Goal: Task Accomplishment & Management: Complete application form

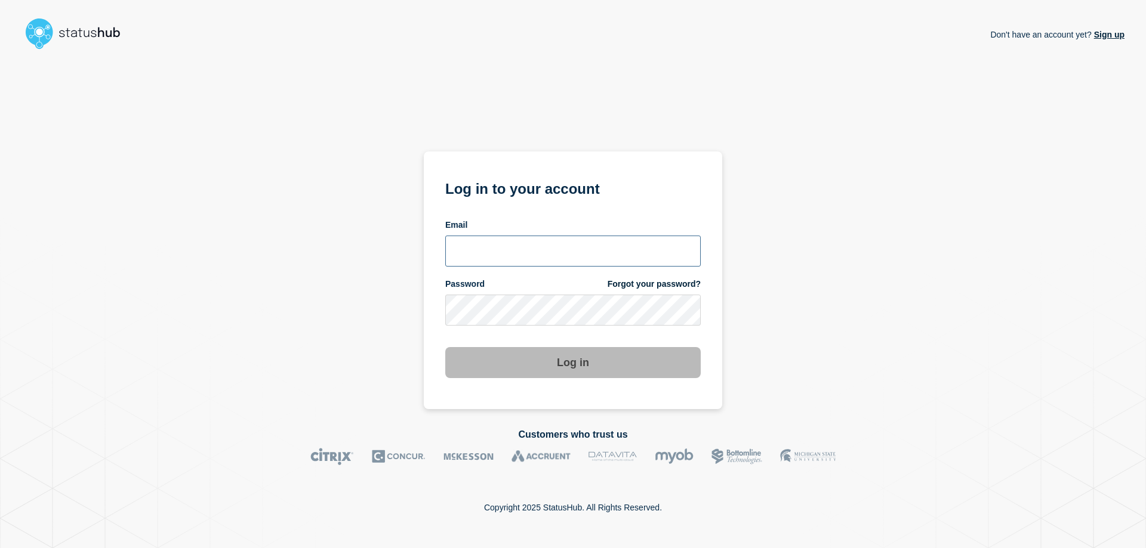
type input "[EMAIL_ADDRESS][PERSON_NAME][DOMAIN_NAME]"
click at [587, 370] on button "Log in" at bounding box center [572, 362] width 255 height 31
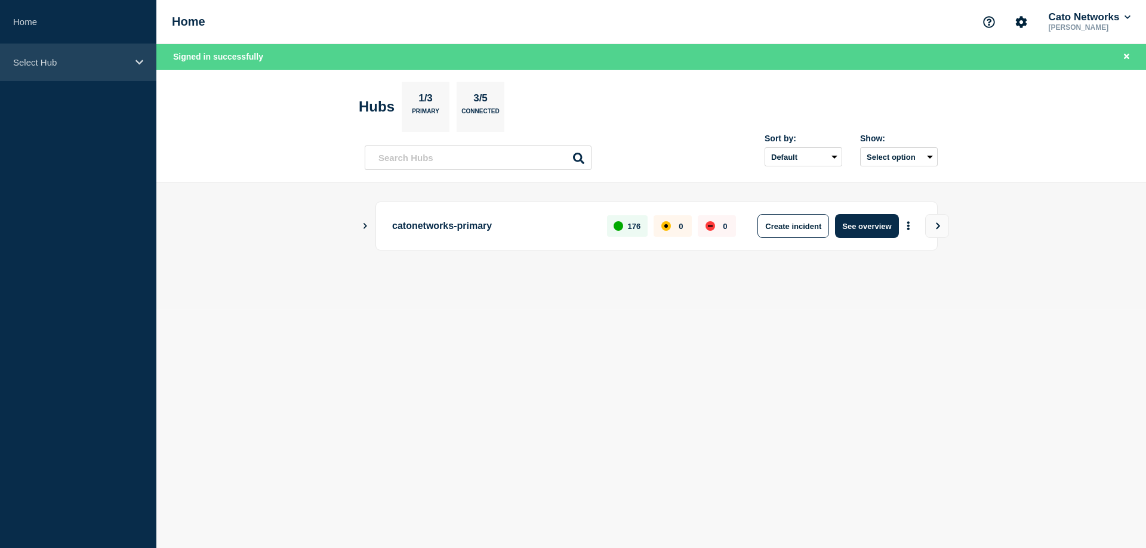
click at [118, 67] on div "Select Hub" at bounding box center [78, 62] width 156 height 36
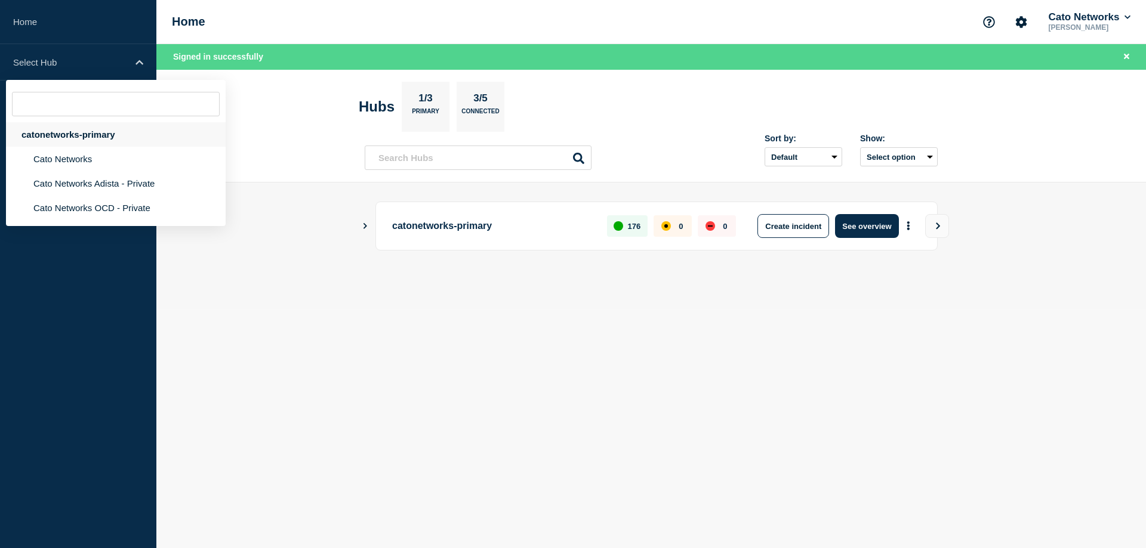
click at [106, 134] on div "catonetworks-primary" at bounding box center [116, 134] width 220 height 24
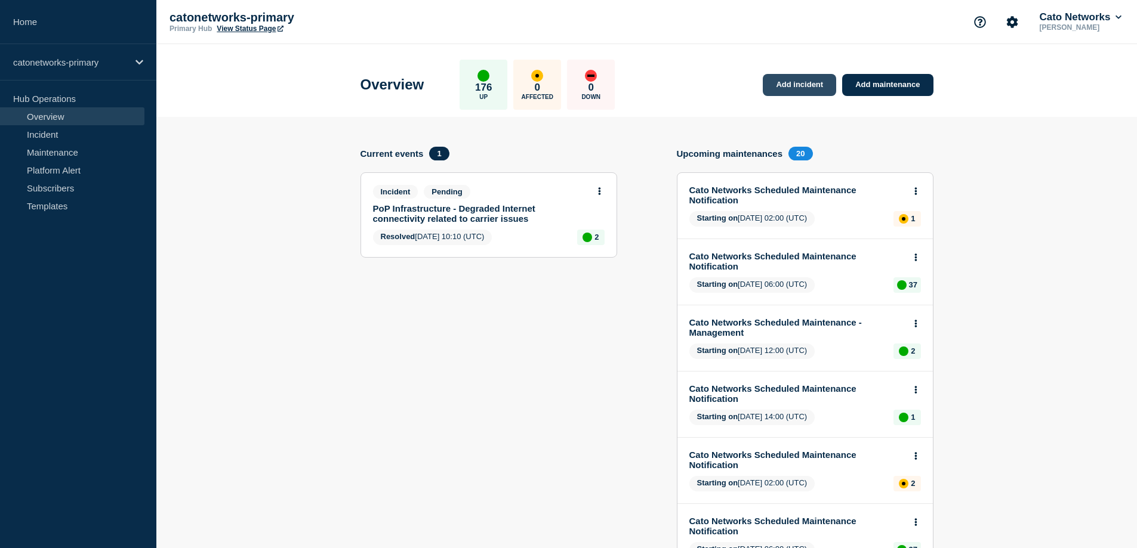
click at [818, 88] on link "Add incident" at bounding box center [799, 85] width 73 height 22
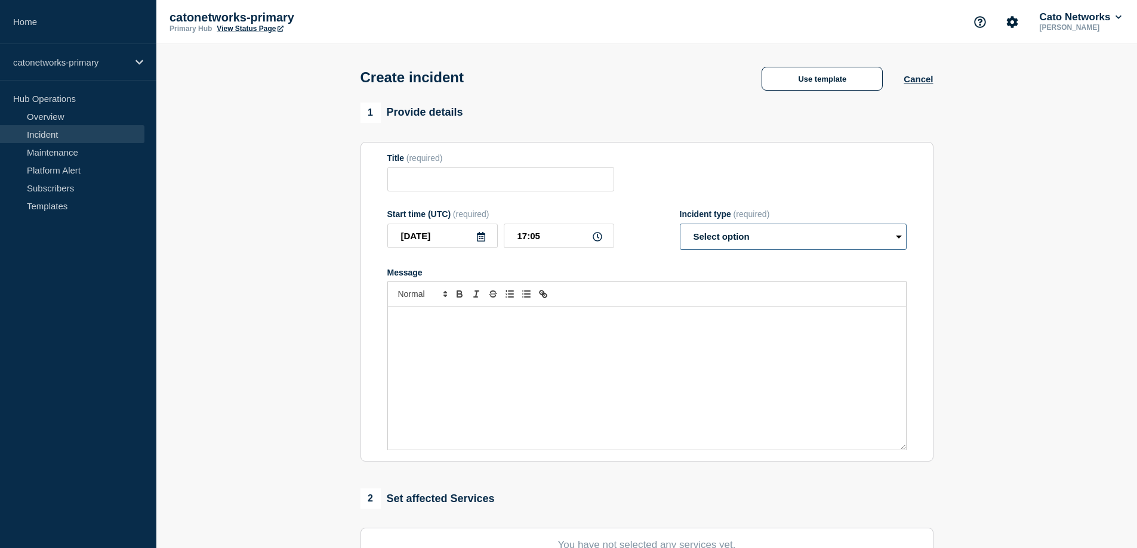
click at [834, 243] on select "Select option Investigating Identified Monitoring" at bounding box center [793, 237] width 227 height 26
select select "identified"
click at [680, 226] on select "Select option Investigating Identified Monitoring" at bounding box center [793, 237] width 227 height 26
click at [819, 79] on button "Use template" at bounding box center [821, 79] width 121 height 24
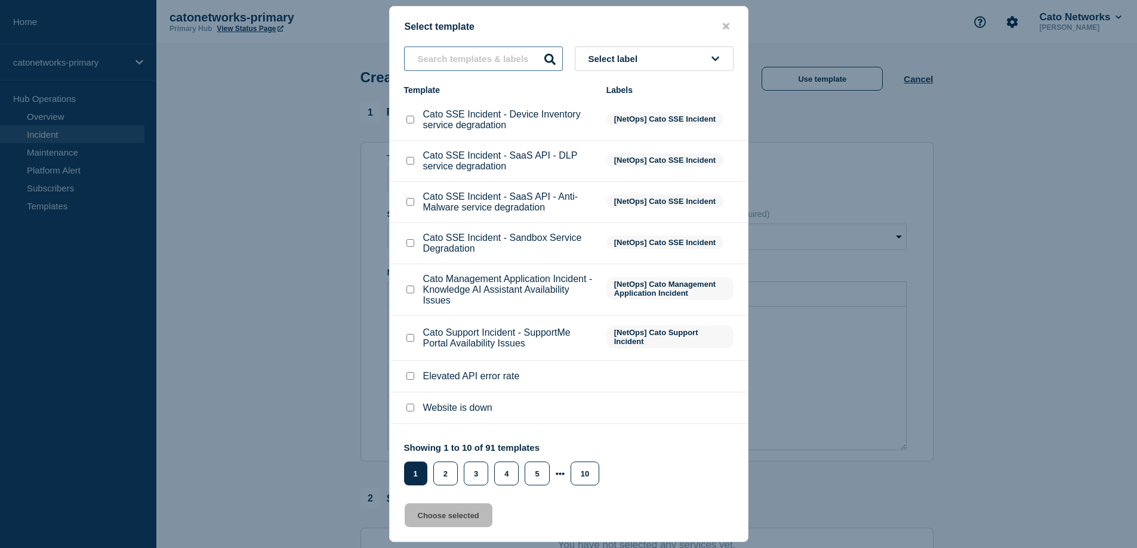
click at [525, 61] on input "text" at bounding box center [483, 59] width 159 height 24
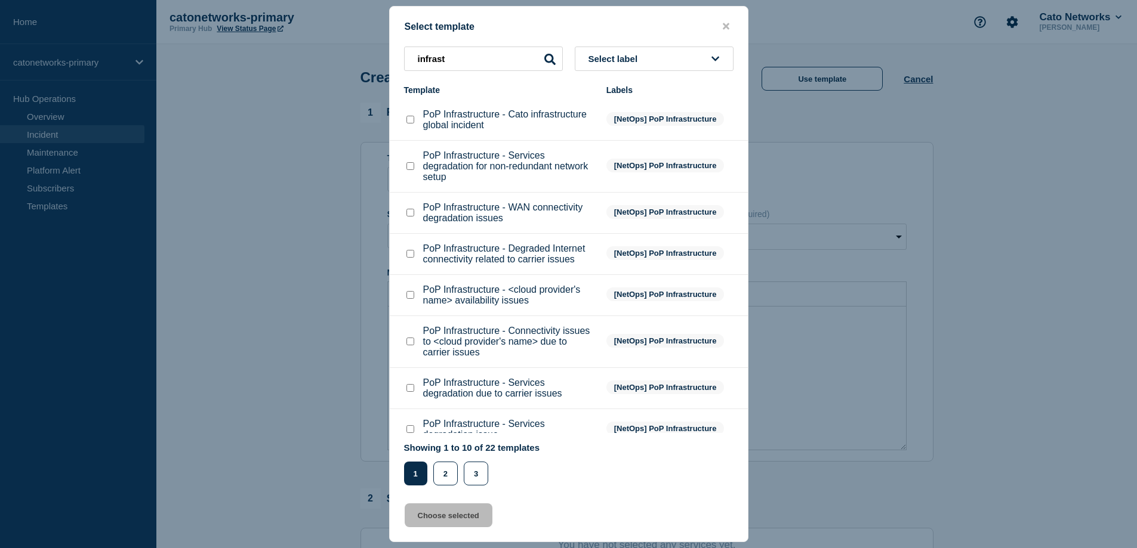
click at [707, 57] on button "Select label" at bounding box center [654, 59] width 159 height 24
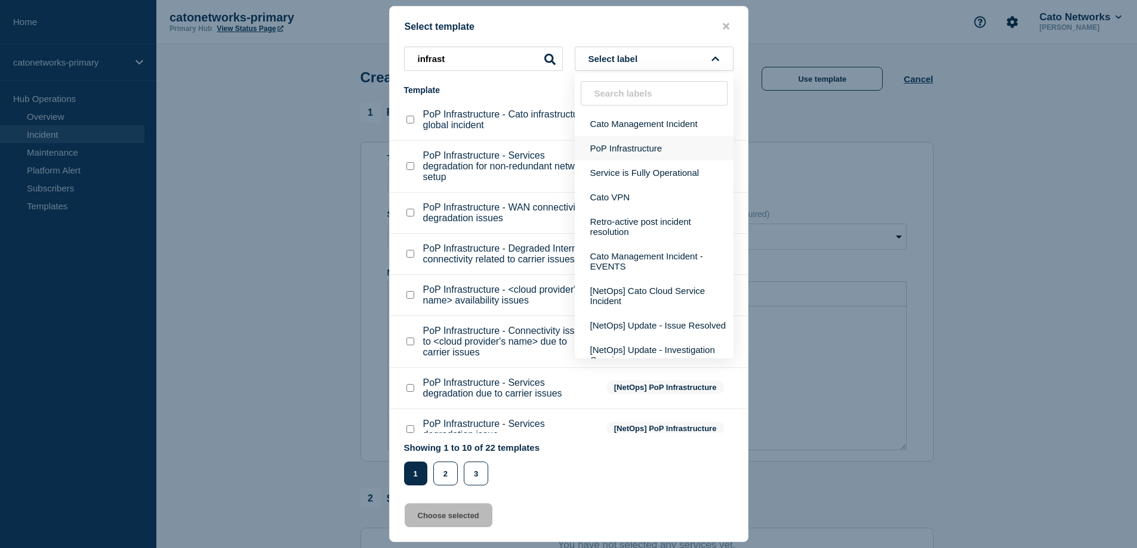
click at [660, 151] on button "PoP Infrastructure" at bounding box center [654, 148] width 159 height 24
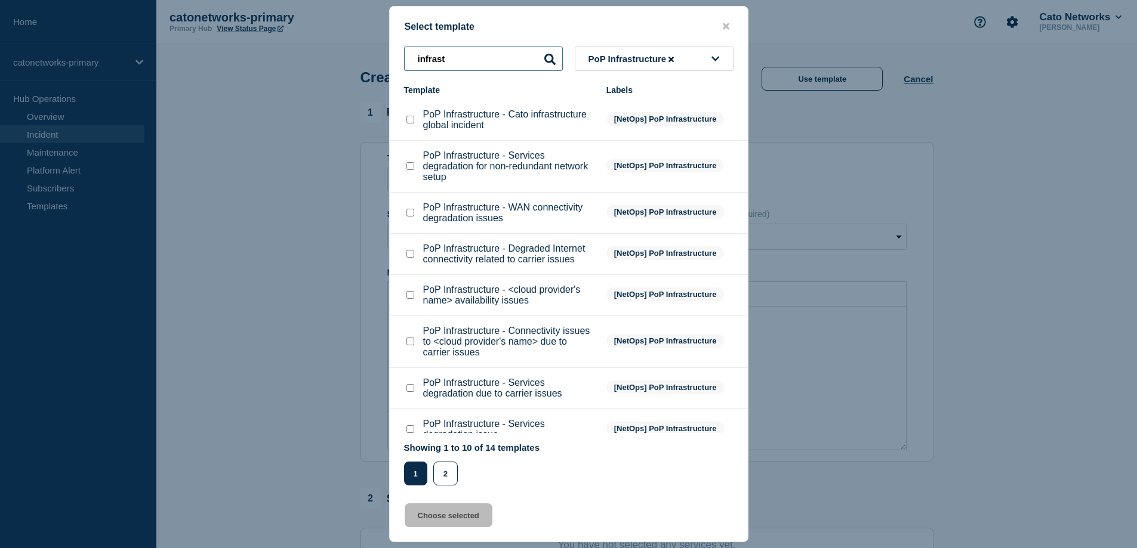
click at [474, 53] on input "infrast" at bounding box center [483, 59] width 159 height 24
drag, startPoint x: 474, startPoint y: 53, endPoint x: 163, endPoint y: 20, distance: 312.0
click at [163, 20] on div "Select template infrast PoP Infrastructure Template Labels PoP Infrastructure -…" at bounding box center [568, 274] width 1137 height 548
type input "[PERSON_NAME]"
select select "Select option"
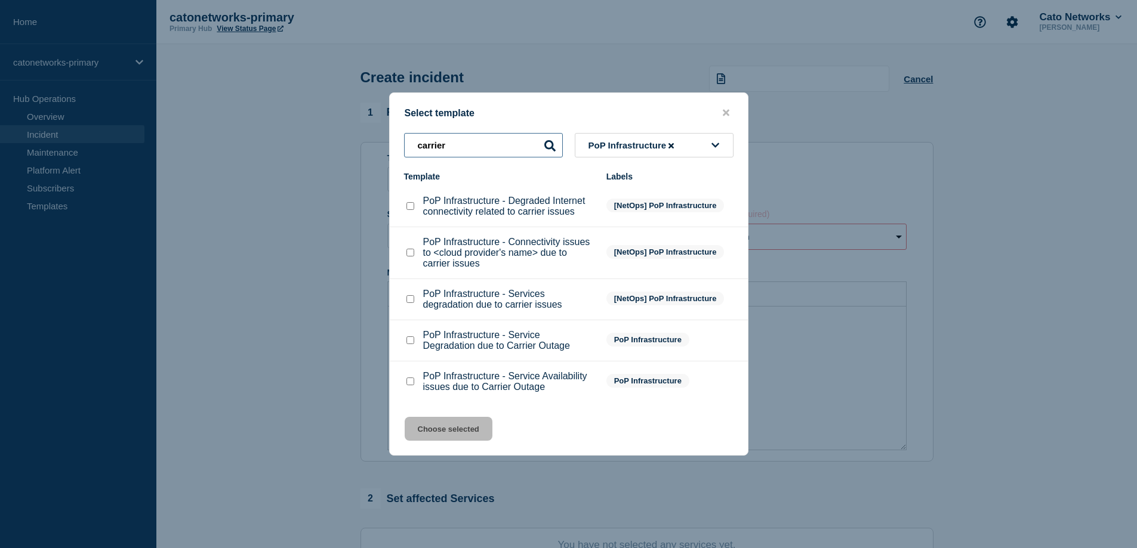
type input "carrier"
click at [409, 303] on input "PoP Infrastructure - Services degradation due to carrier issues checkbox" at bounding box center [410, 299] width 8 height 8
checkbox input "true"
click at [435, 431] on button "Choose selected" at bounding box center [449, 429] width 88 height 24
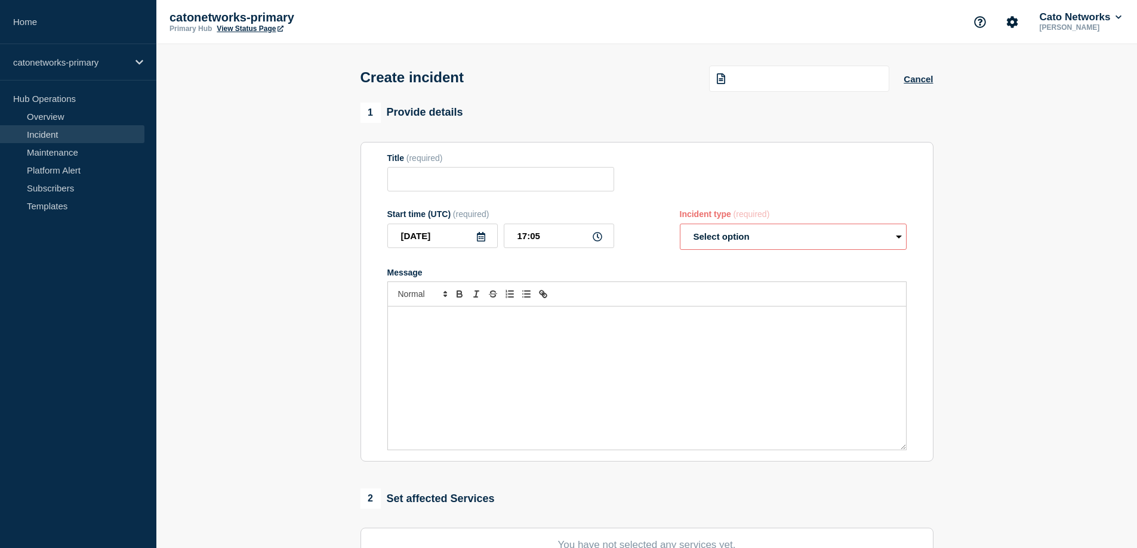
type input "PoP Infrastructure - Services degradation due to carrier issues"
select select "investigating"
radio input "false"
radio input "true"
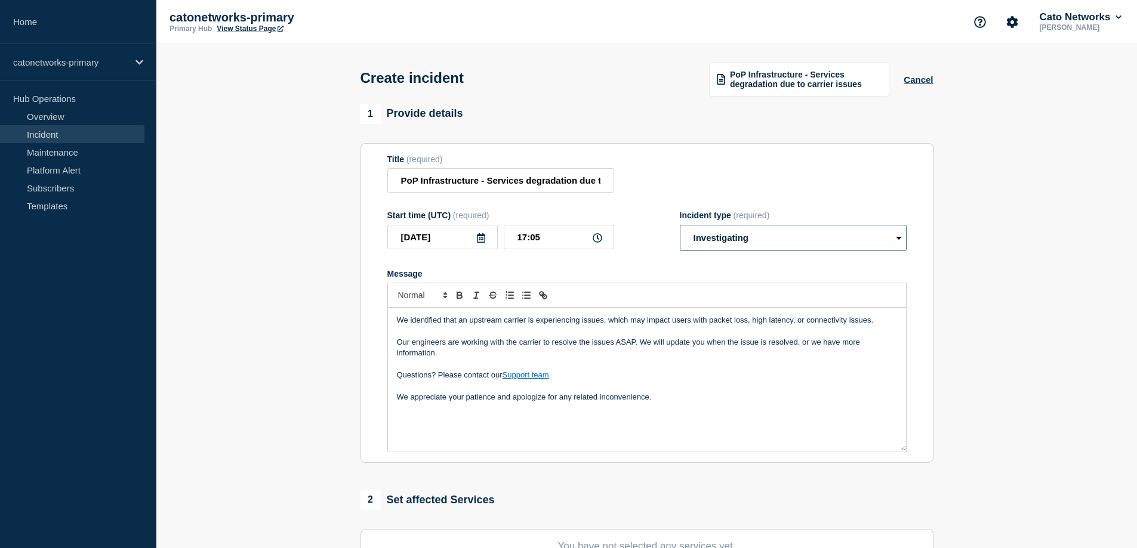
click at [766, 244] on select "Select option Investigating Identified Monitoring" at bounding box center [793, 238] width 227 height 26
select select "identified"
click at [680, 226] on select "Select option Investigating Identified Monitoring" at bounding box center [793, 238] width 227 height 26
click at [575, 177] on input "PoP Infrastructure - Services degradation due to carrier issues" at bounding box center [500, 180] width 227 height 24
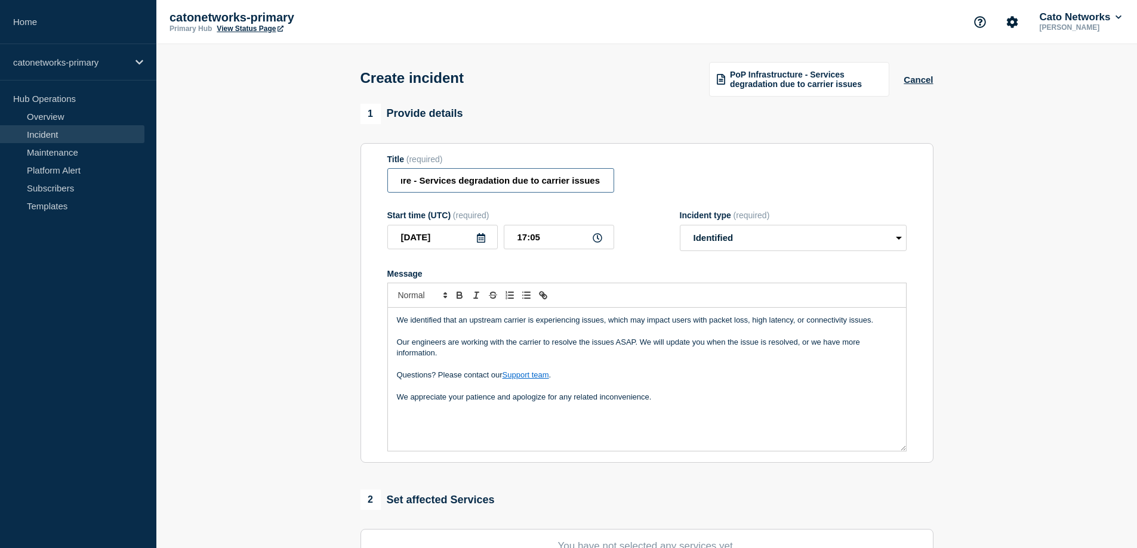
drag, startPoint x: 575, startPoint y: 177, endPoint x: 681, endPoint y: 180, distance: 105.7
click at [681, 180] on div "Title (required) PoP Infrastructure - Services degradation due to carrier issues" at bounding box center [646, 174] width 519 height 39
click at [584, 180] on input "PoP Infrastructure - Services degradation due to carrier issues" at bounding box center [500, 180] width 227 height 24
click at [601, 184] on input "PoP Infrastructure - Services degradation due to carrier issues" at bounding box center [500, 180] width 227 height 24
click at [854, 84] on span "PoP Infrastructure - Services degradation due to carrier issues" at bounding box center [806, 79] width 152 height 19
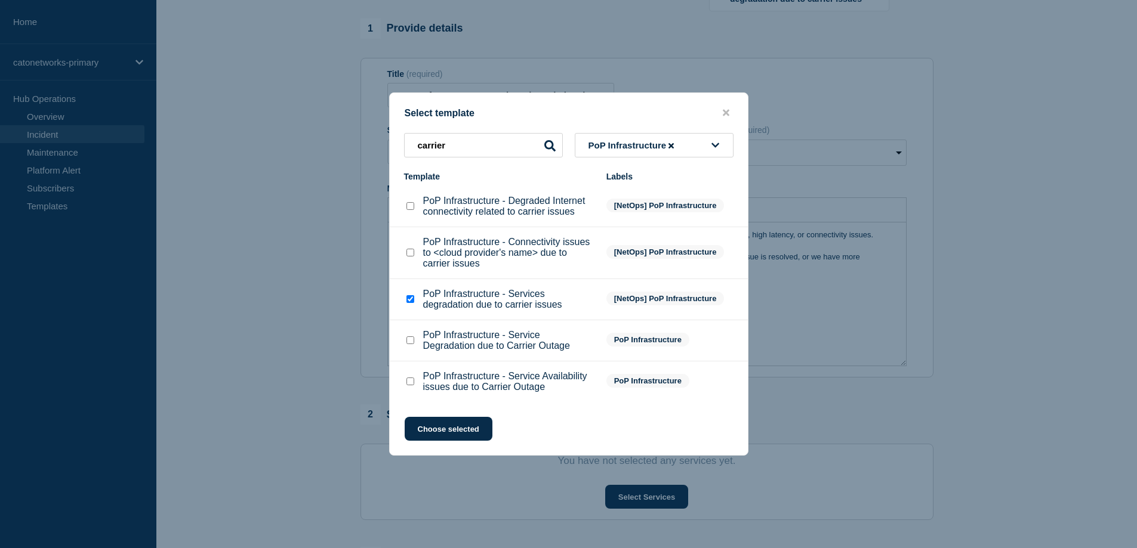
scroll to position [0, 0]
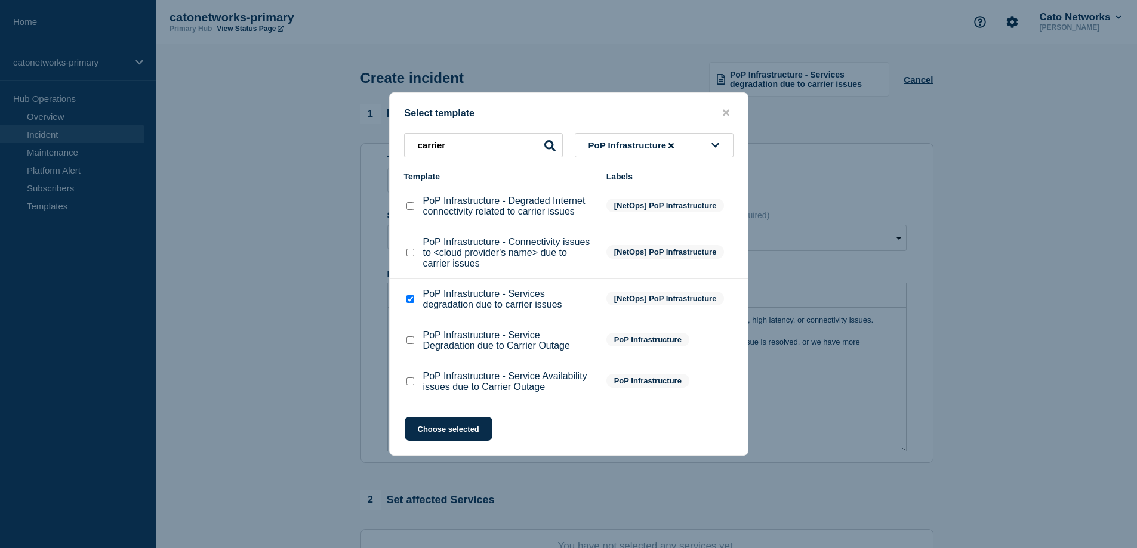
click at [267, 280] on div at bounding box center [568, 274] width 1137 height 548
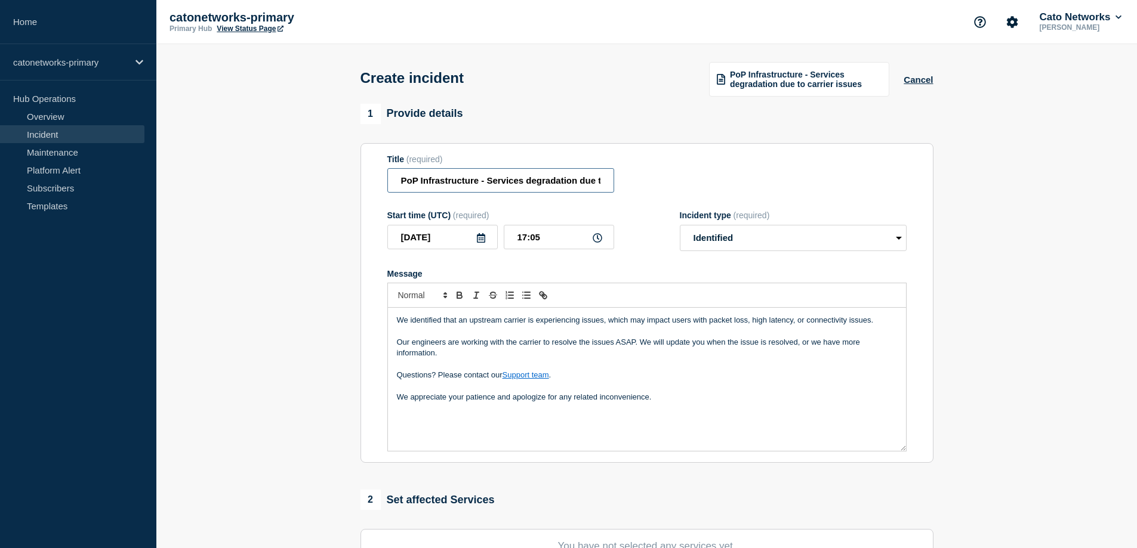
click at [579, 183] on input "PoP Infrastructure - Services degradation due to carrier issues" at bounding box center [500, 180] width 227 height 24
drag, startPoint x: 591, startPoint y: 183, endPoint x: 632, endPoint y: 186, distance: 41.9
click at [639, 186] on div "Title (required) PoP Infrastructure - Services degradation due to carrier issues" at bounding box center [646, 174] width 519 height 39
click at [594, 184] on input "PoP Infrastructure - Services degradation due to carrier issues" at bounding box center [500, 180] width 227 height 24
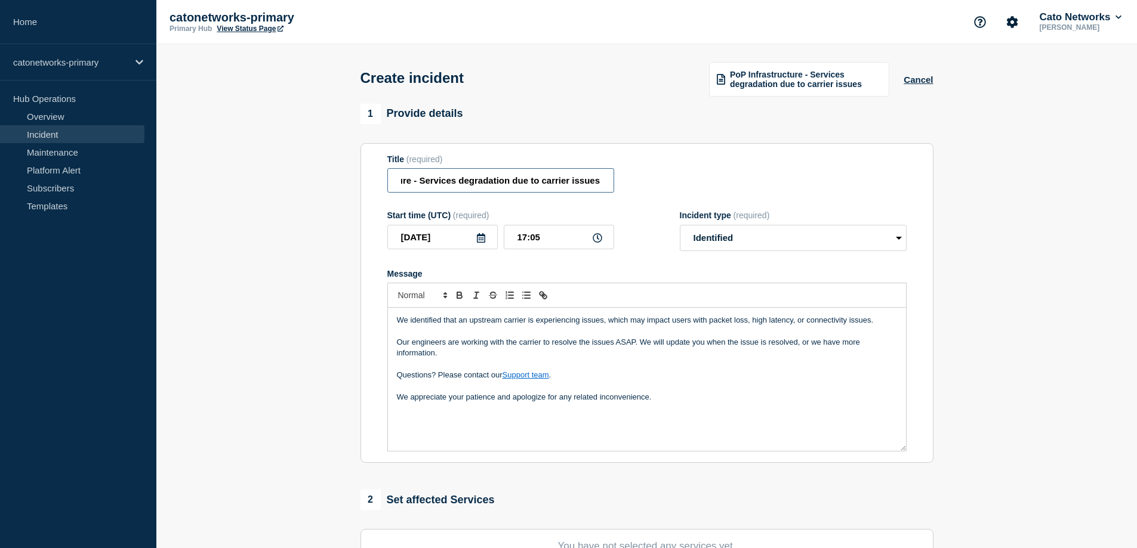
click at [603, 183] on input "PoP Infrastructure - Services degradation due to carrier issues" at bounding box center [500, 180] width 227 height 24
type input "PoP Infrastructure - Services degradation due to carrier issues [ [PERSON_NAME]…"
click at [1004, 181] on section "1 Provide details Title (required) PoP Infrastructure - Services degradation du…" at bounding box center [646, 445] width 980 height 683
drag, startPoint x: 542, startPoint y: 181, endPoint x: 662, endPoint y: 186, distance: 120.6
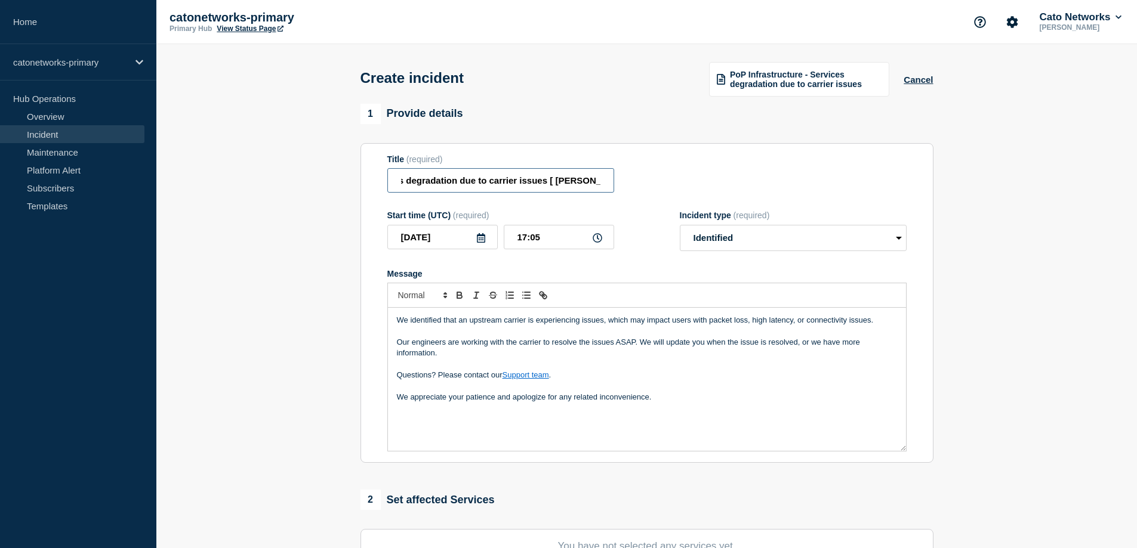
click at [662, 186] on div "Title (required) PoP Infrastructure - Services degradation due to carrier issue…" at bounding box center [646, 174] width 519 height 39
click at [575, 180] on input "PoP Infrastructure - Services degradation due to carrier issues [ [PERSON_NAME]…" at bounding box center [500, 180] width 227 height 24
click at [572, 183] on input "PoP Infrastructure - Services degradation due to carrier issues [ [PERSON_NAME]…" at bounding box center [500, 180] width 227 height 24
drag, startPoint x: 522, startPoint y: 412, endPoint x: 535, endPoint y: 423, distance: 17.3
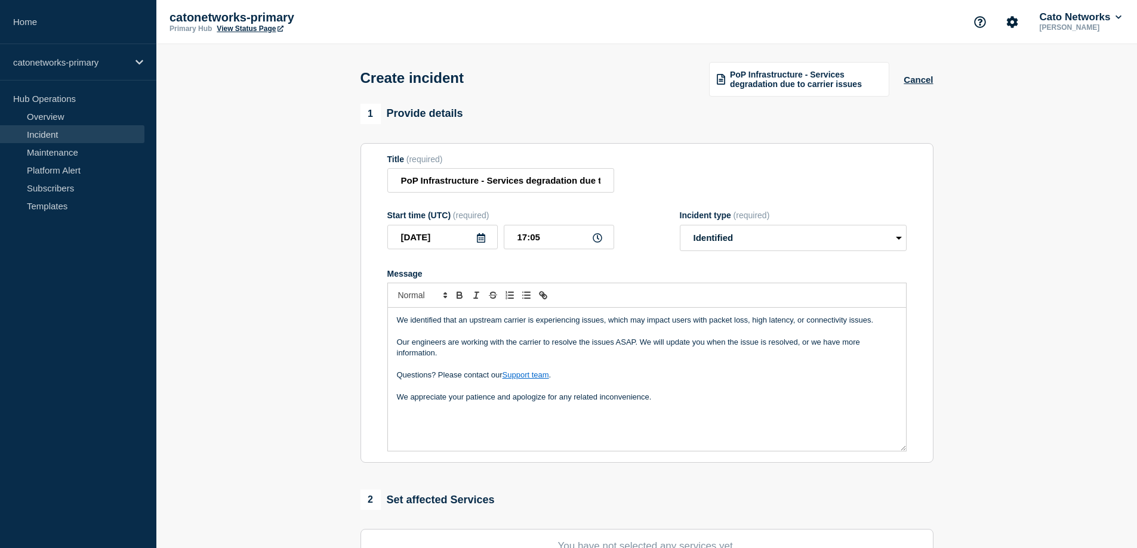
click at [522, 413] on div "We identified that an upstream carrier is experiencing issues, which may impact…" at bounding box center [647, 379] width 518 height 143
click at [690, 419] on div "We identified that an upstream carrier is experiencing issues, which may impact…" at bounding box center [647, 379] width 518 height 143
click at [526, 237] on input "17:05" at bounding box center [559, 237] width 110 height 24
click at [556, 236] on input "16:05" at bounding box center [559, 237] width 110 height 24
type input "16:48"
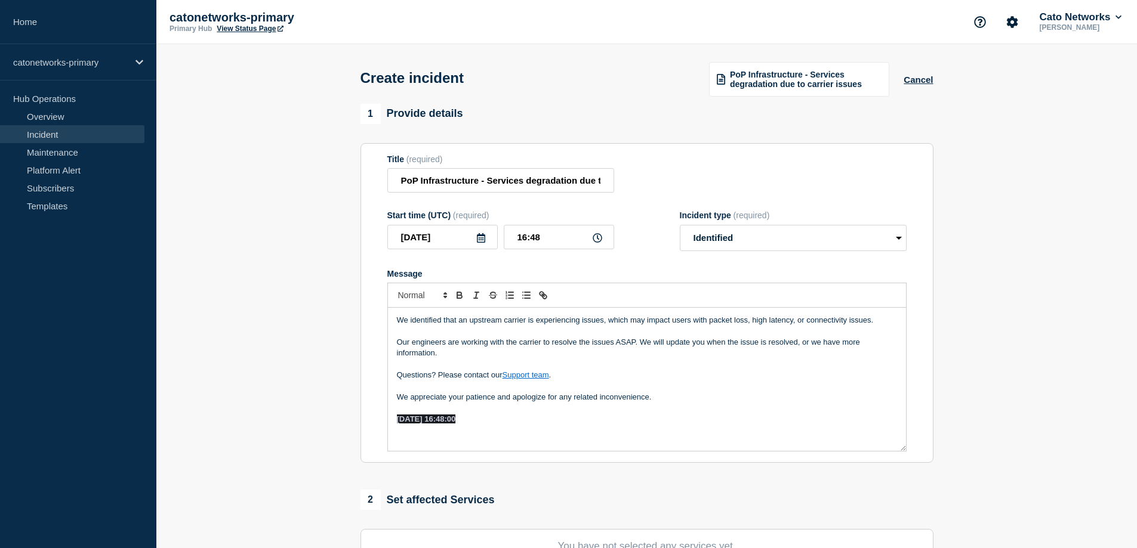
drag, startPoint x: 498, startPoint y: 418, endPoint x: 385, endPoint y: 422, distance: 113.4
click at [385, 422] on section "Title (required) PoP Infrastructure - Services degradation due to carrier issue…" at bounding box center [646, 303] width 573 height 320
click at [496, 431] on div "We identified that an upstream carrier is experiencing issues, which may impact…" at bounding box center [647, 379] width 518 height 143
click at [433, 418] on p "Message" at bounding box center [647, 419] width 500 height 11
click at [433, 419] on p "Ref [" at bounding box center [647, 419] width 500 height 11
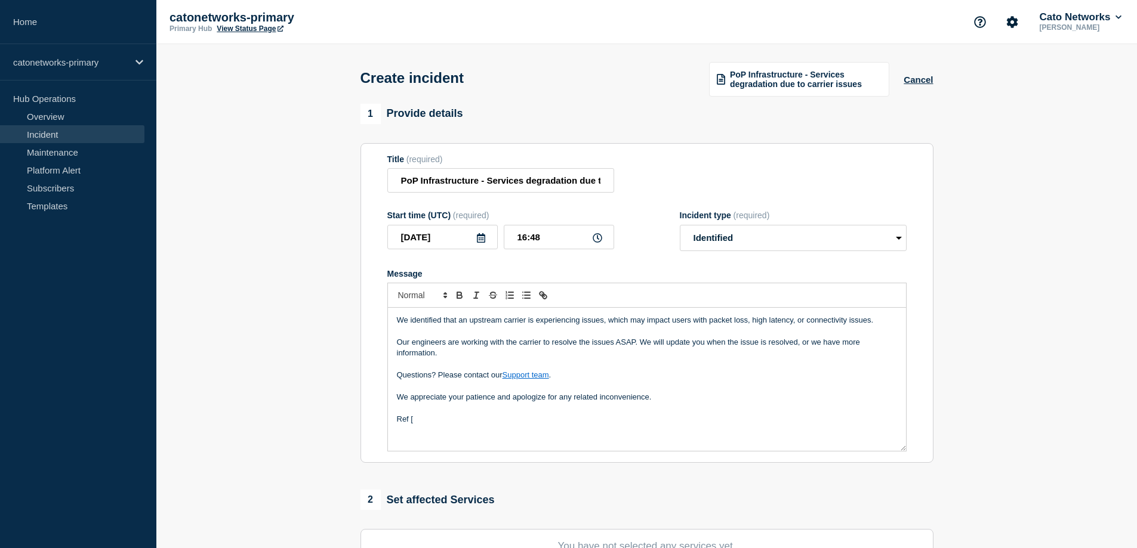
click at [458, 424] on p "Ref [" at bounding box center [647, 419] width 500 height 11
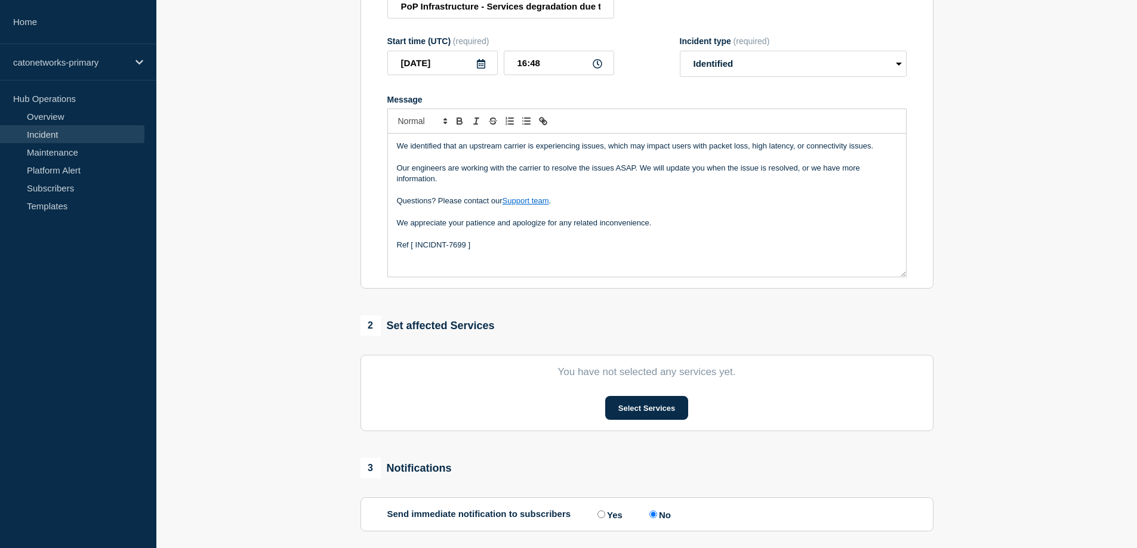
scroll to position [239, 0]
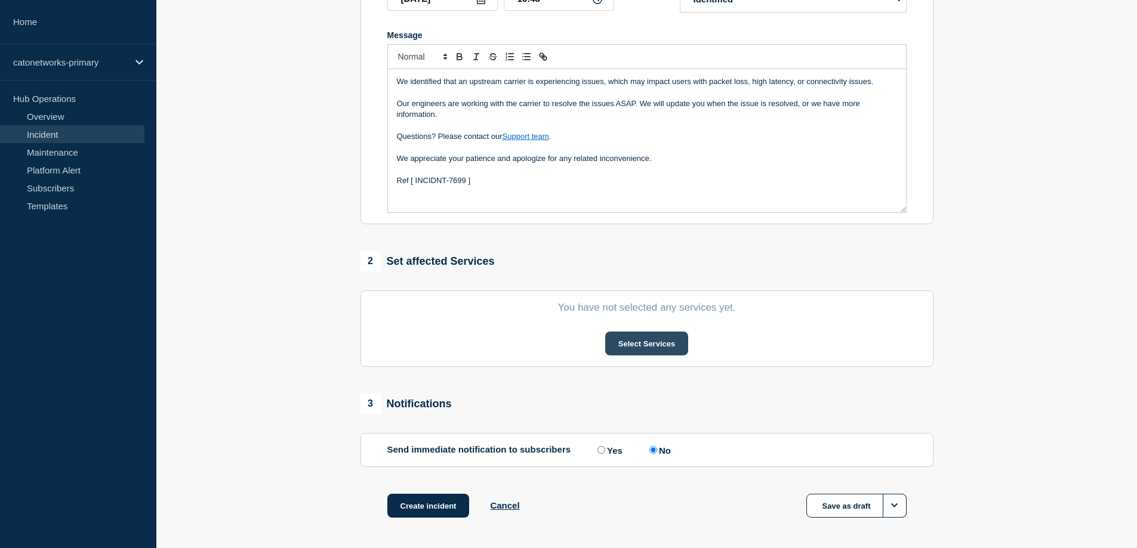
click at [654, 347] on button "Select Services" at bounding box center [646, 344] width 83 height 24
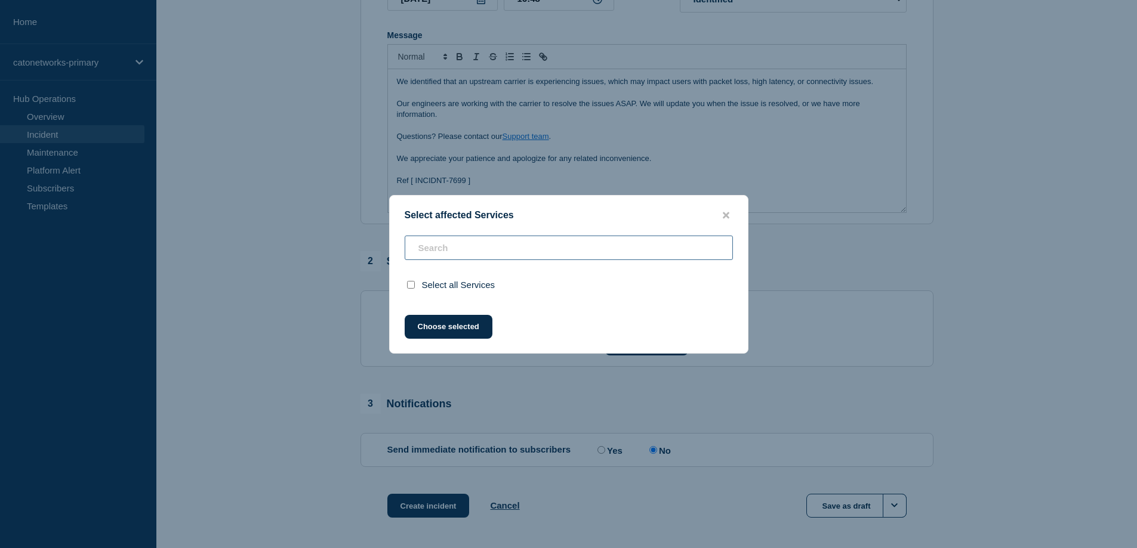
click at [488, 251] on input "text" at bounding box center [569, 248] width 328 height 24
type input "c"
checkbox input "true"
type input "char"
checkbox input "false"
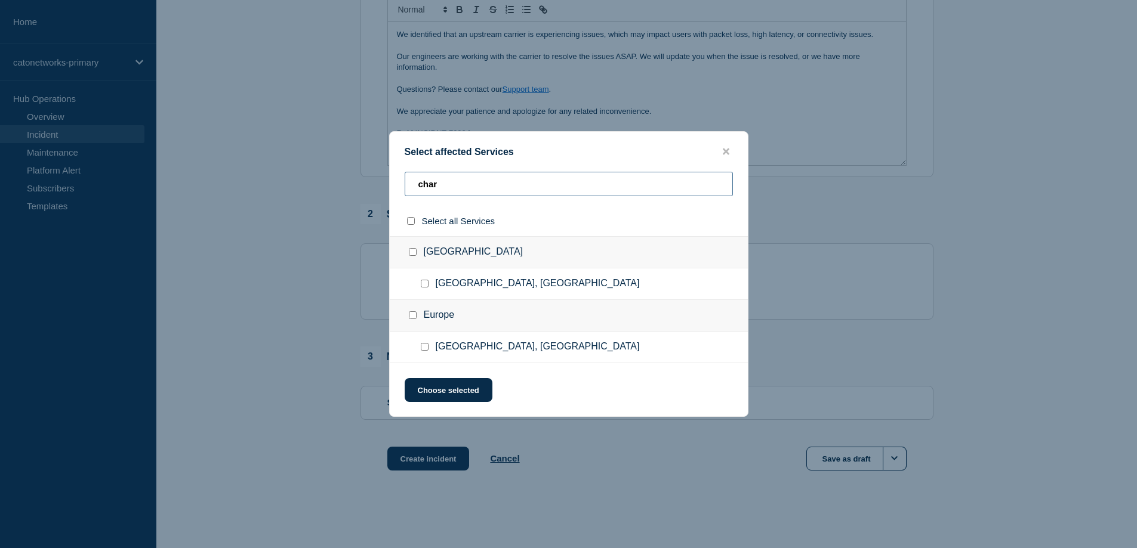
scroll to position [288, 0]
type input "char"
click at [421, 282] on input "Charlotte, NC checkbox" at bounding box center [425, 284] width 8 height 8
checkbox input "true"
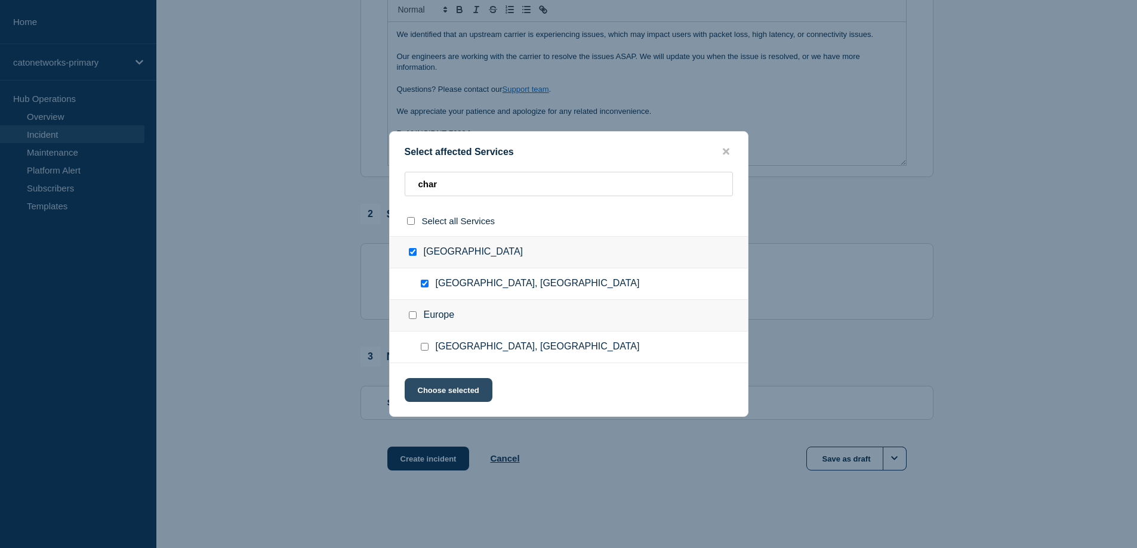
drag, startPoint x: 455, startPoint y: 394, endPoint x: 459, endPoint y: 389, distance: 7.2
click at [455, 394] on button "Choose selected" at bounding box center [449, 390] width 88 height 24
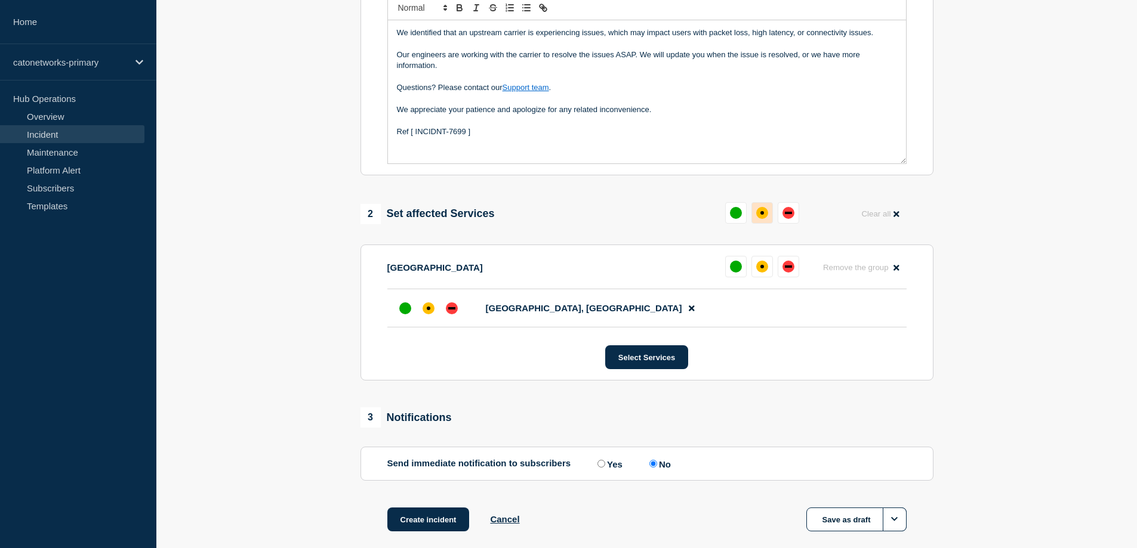
click at [762, 215] on div "affected" at bounding box center [762, 213] width 4 height 4
click at [431, 313] on div "affected" at bounding box center [428, 309] width 12 height 12
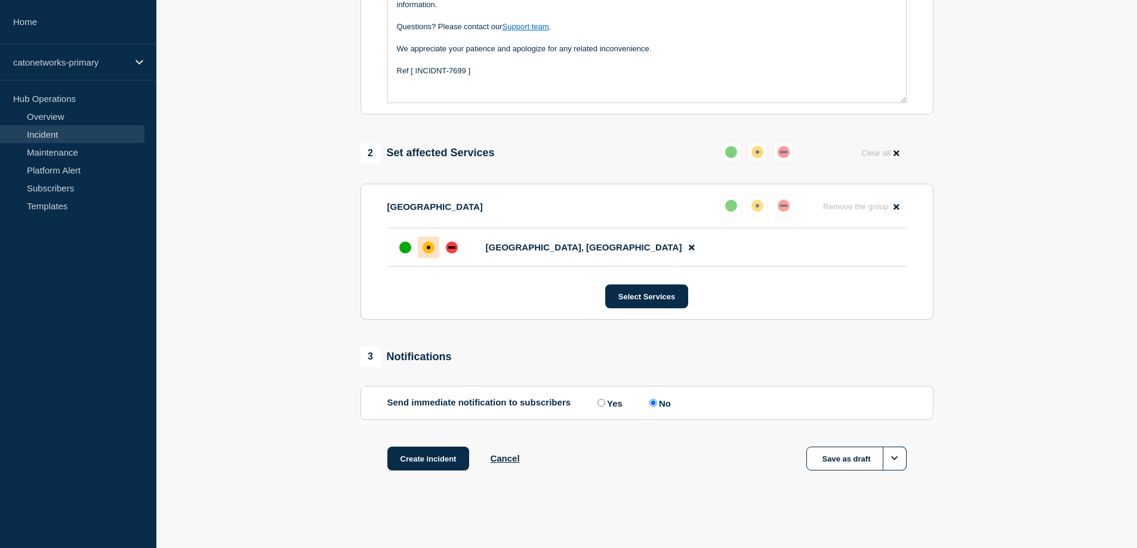
click at [601, 404] on input "Yes" at bounding box center [601, 403] width 8 height 8
radio input "true"
radio input "false"
click at [433, 461] on button "Create incident" at bounding box center [428, 459] width 82 height 24
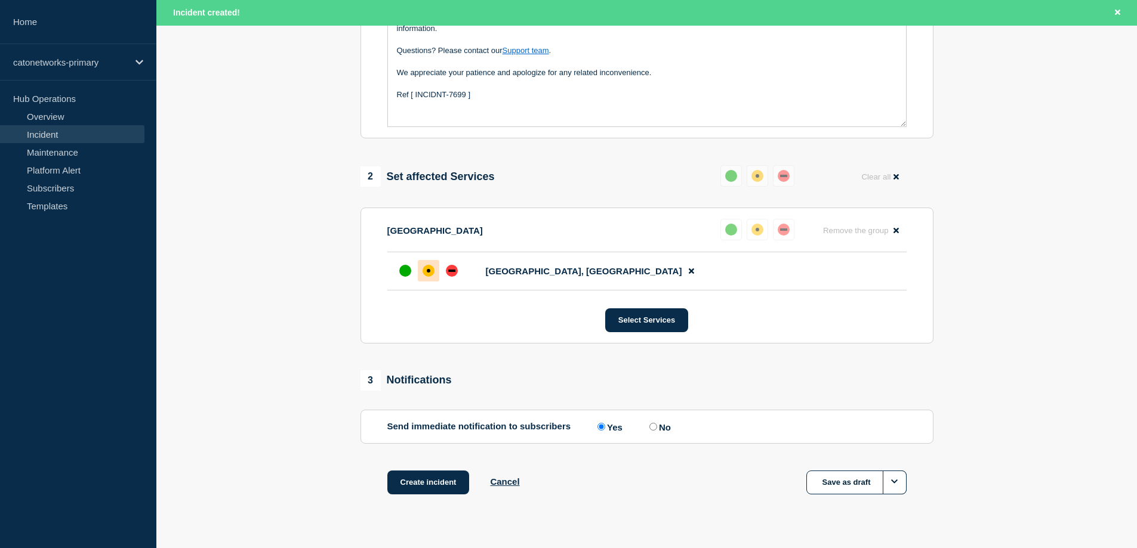
scroll to position [376, 0]
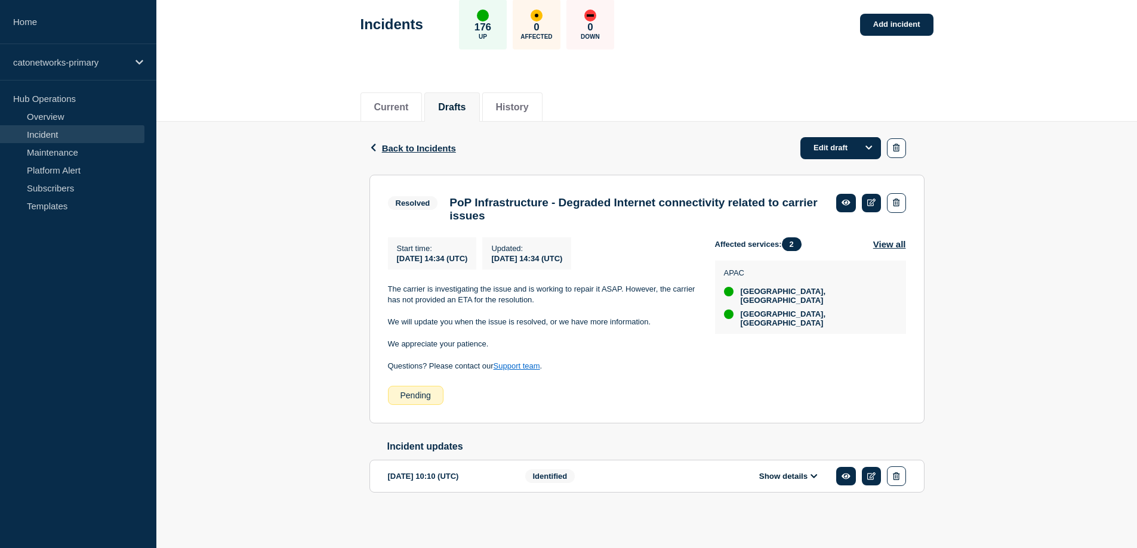
scroll to position [74, 0]
click at [656, 480] on div "Identified" at bounding box center [597, 477] width 145 height 20
click at [584, 473] on div "Identified" at bounding box center [597, 477] width 145 height 20
click at [489, 474] on div "[DATE] 10:10 (UTC)" at bounding box center [447, 477] width 119 height 20
click at [481, 477] on div "[DATE] 10:10 (UTC)" at bounding box center [447, 477] width 119 height 20
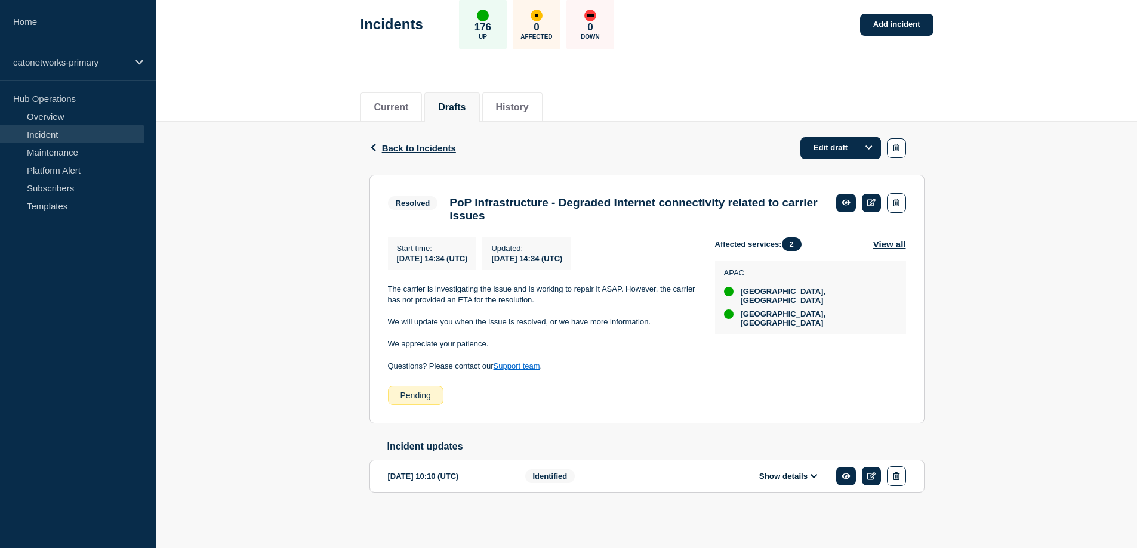
click at [617, 477] on div "Identified" at bounding box center [597, 477] width 145 height 20
click at [815, 473] on icon at bounding box center [813, 477] width 7 height 8
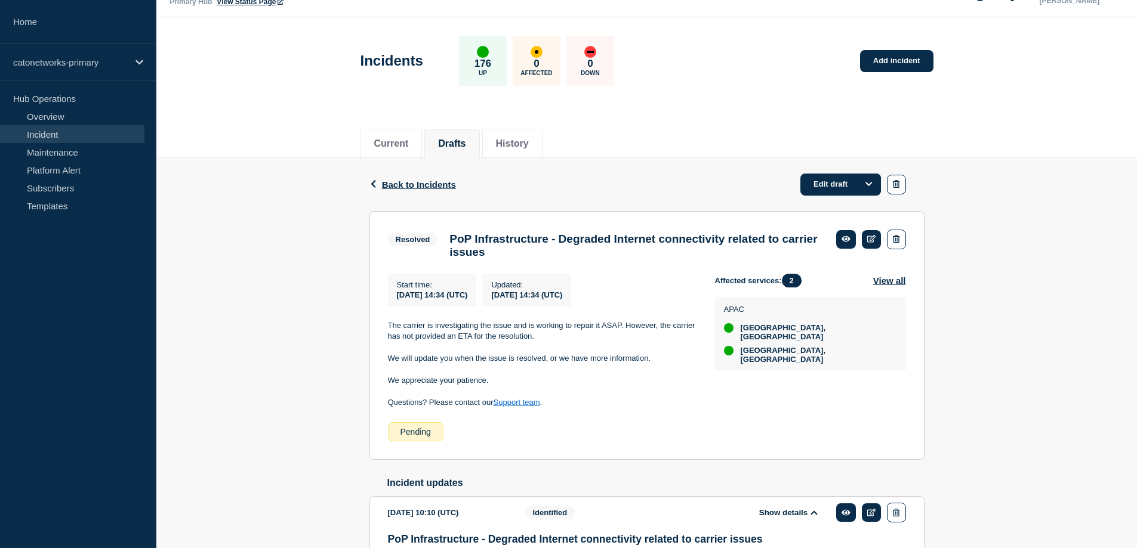
scroll to position [0, 0]
